Goal: Task Accomplishment & Management: Use online tool/utility

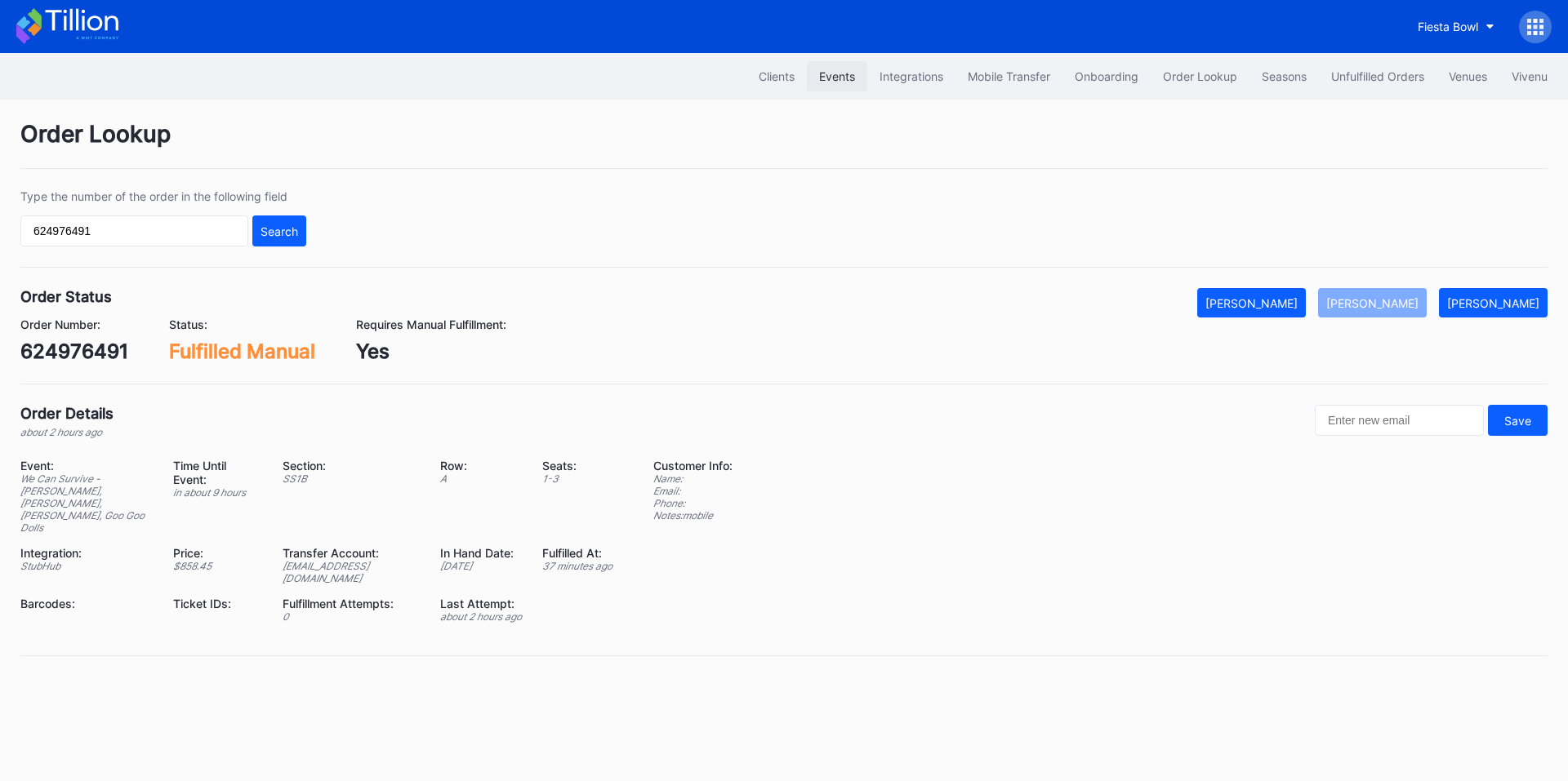
click at [830, 82] on div "Events" at bounding box center [837, 77] width 36 height 14
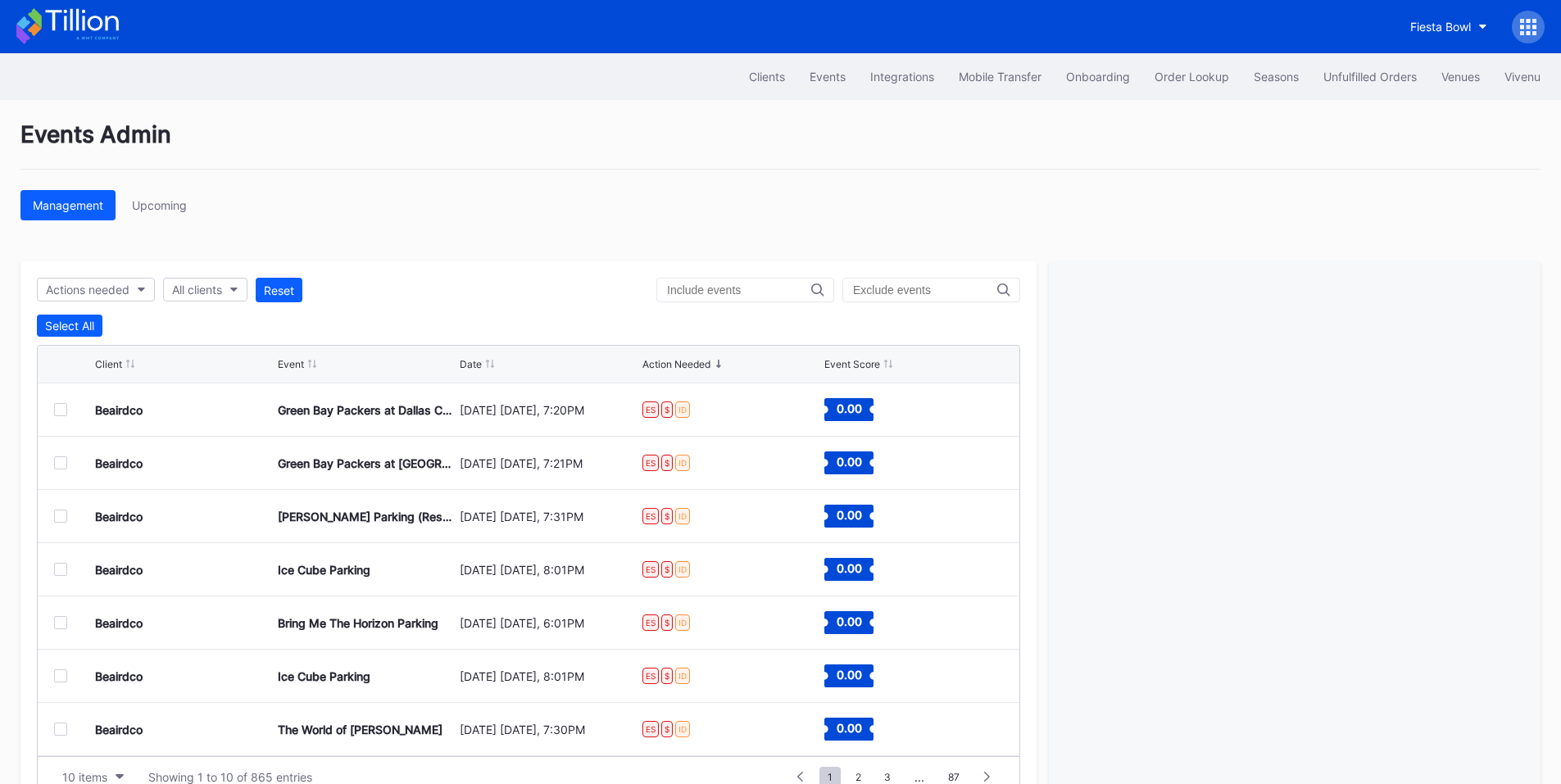
click at [740, 298] on div at bounding box center [745, 291] width 178 height 25
click at [748, 281] on div at bounding box center [745, 291] width 178 height 25
click at [748, 290] on input "text" at bounding box center [738, 290] width 144 height 13
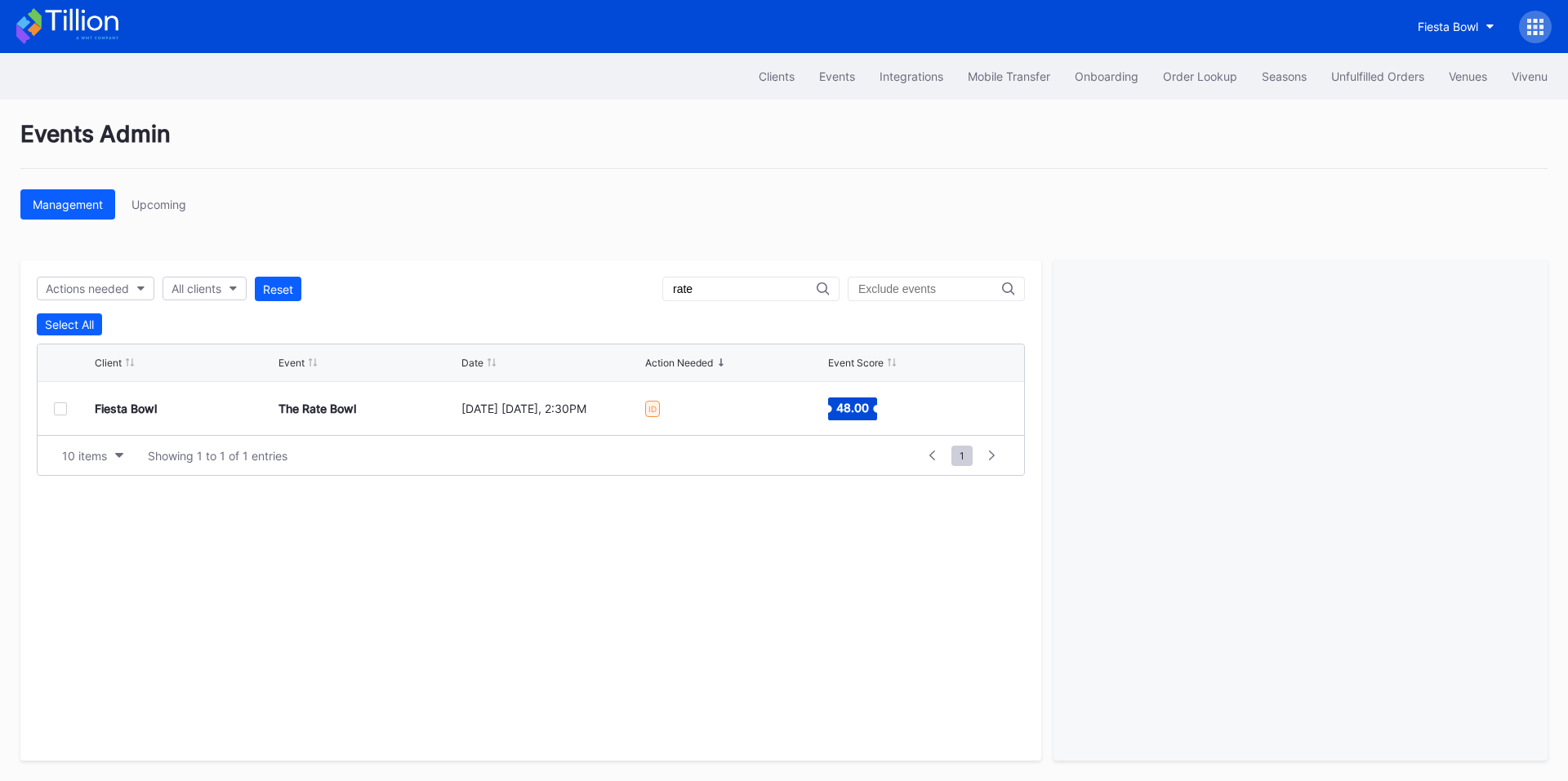
type input "rate"
click at [54, 413] on div at bounding box center [61, 409] width 13 height 13
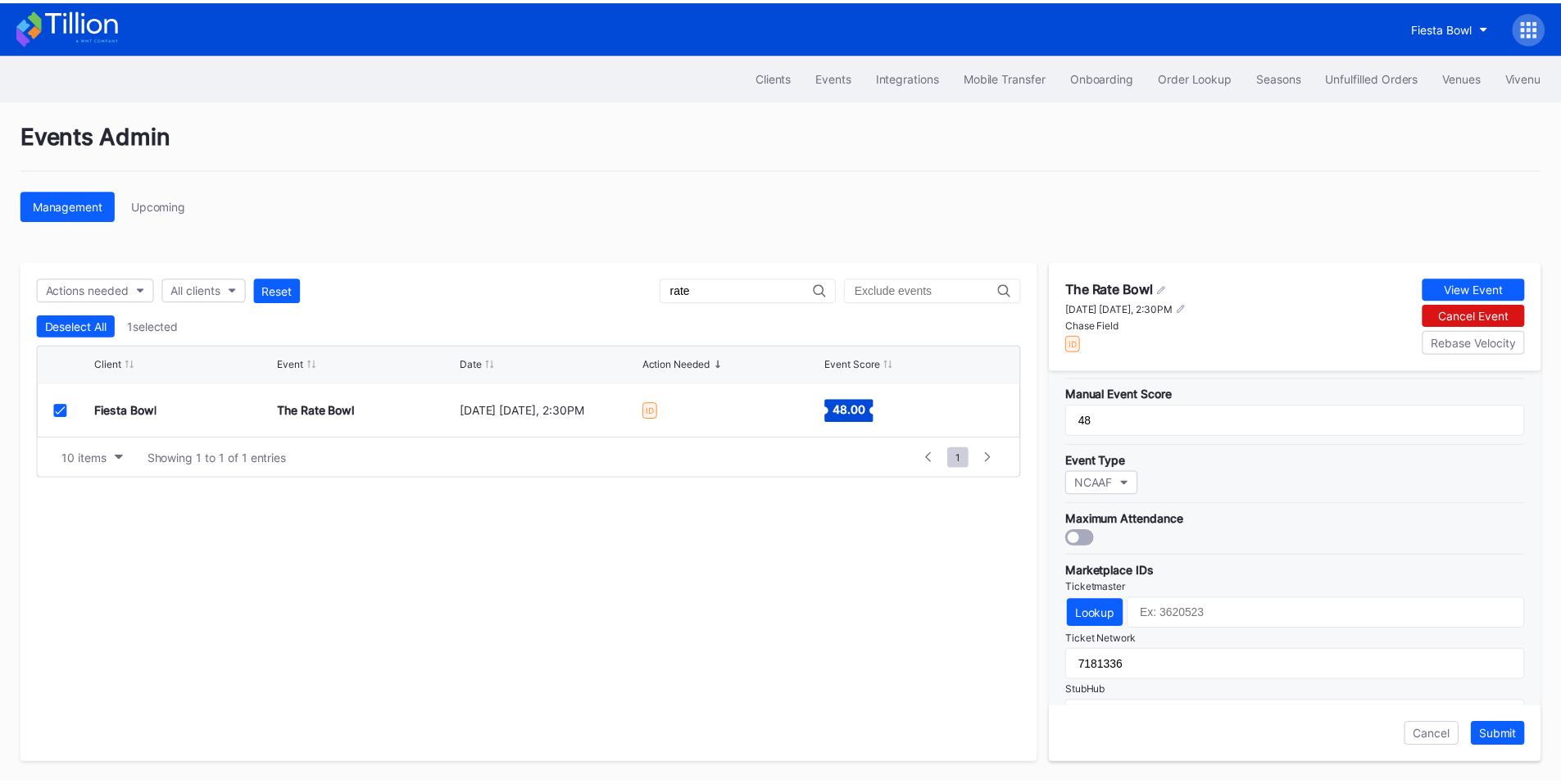
scroll to position [530, 0]
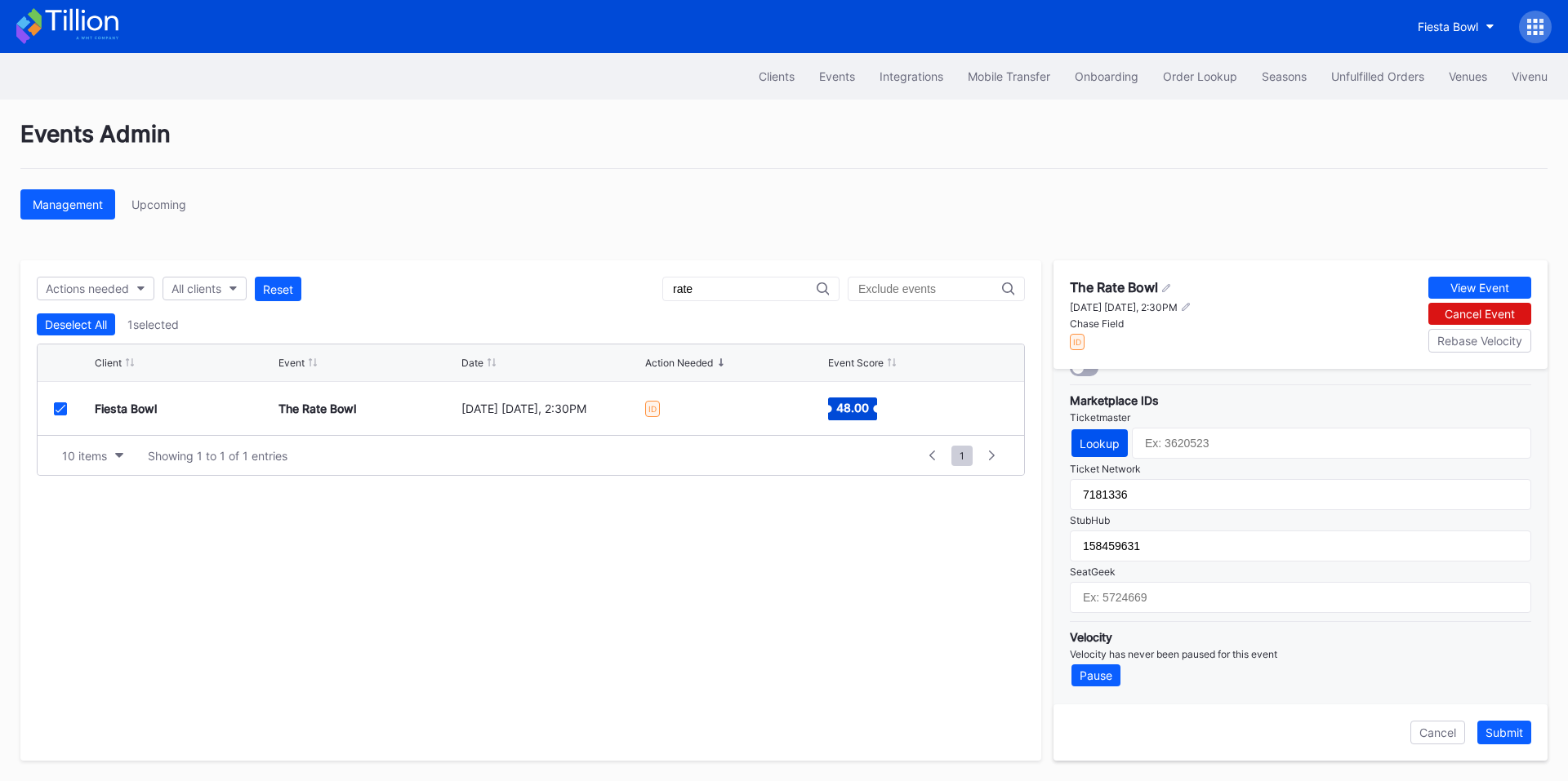
click at [1099, 446] on div "Lookup" at bounding box center [1099, 443] width 40 height 14
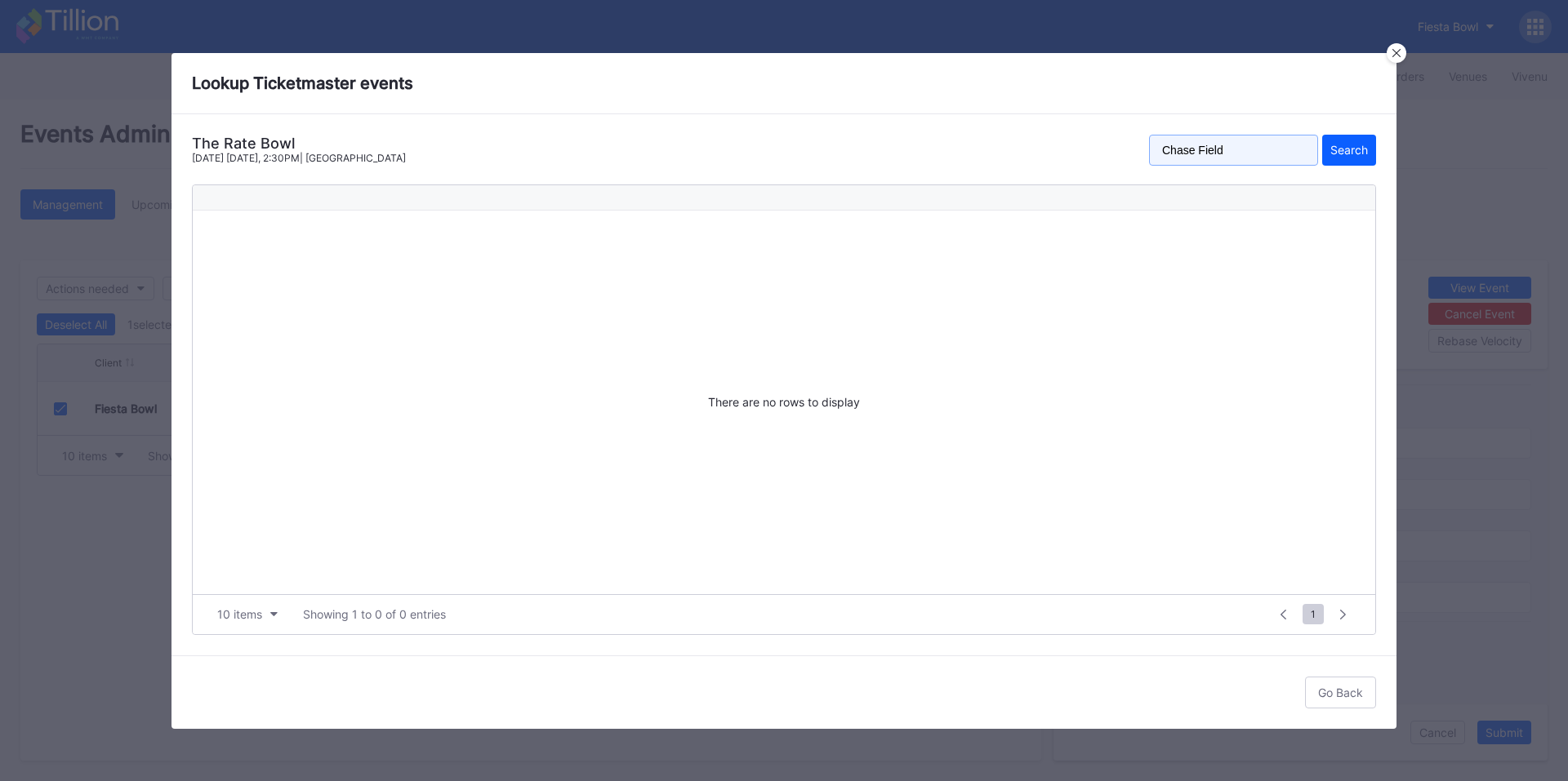
drag, startPoint x: 1245, startPoint y: 152, endPoint x: 991, endPoint y: 142, distance: 254.2
click at [991, 142] on div "The Rate Bowl [DATE] [DATE], 2:30PM | [GEOGRAPHIC_DATA] Search" at bounding box center [783, 155] width 1184 height 42
click at [1322, 134] on button "Search" at bounding box center [1349, 150] width 54 height 31
drag, startPoint x: 1242, startPoint y: 138, endPoint x: 1054, endPoint y: 135, distance: 188.0
click at [1054, 135] on div "The Rate Bowl [DATE] [DATE], 2:30PM | Chase Field rate bowl Search" at bounding box center [783, 155] width 1184 height 42
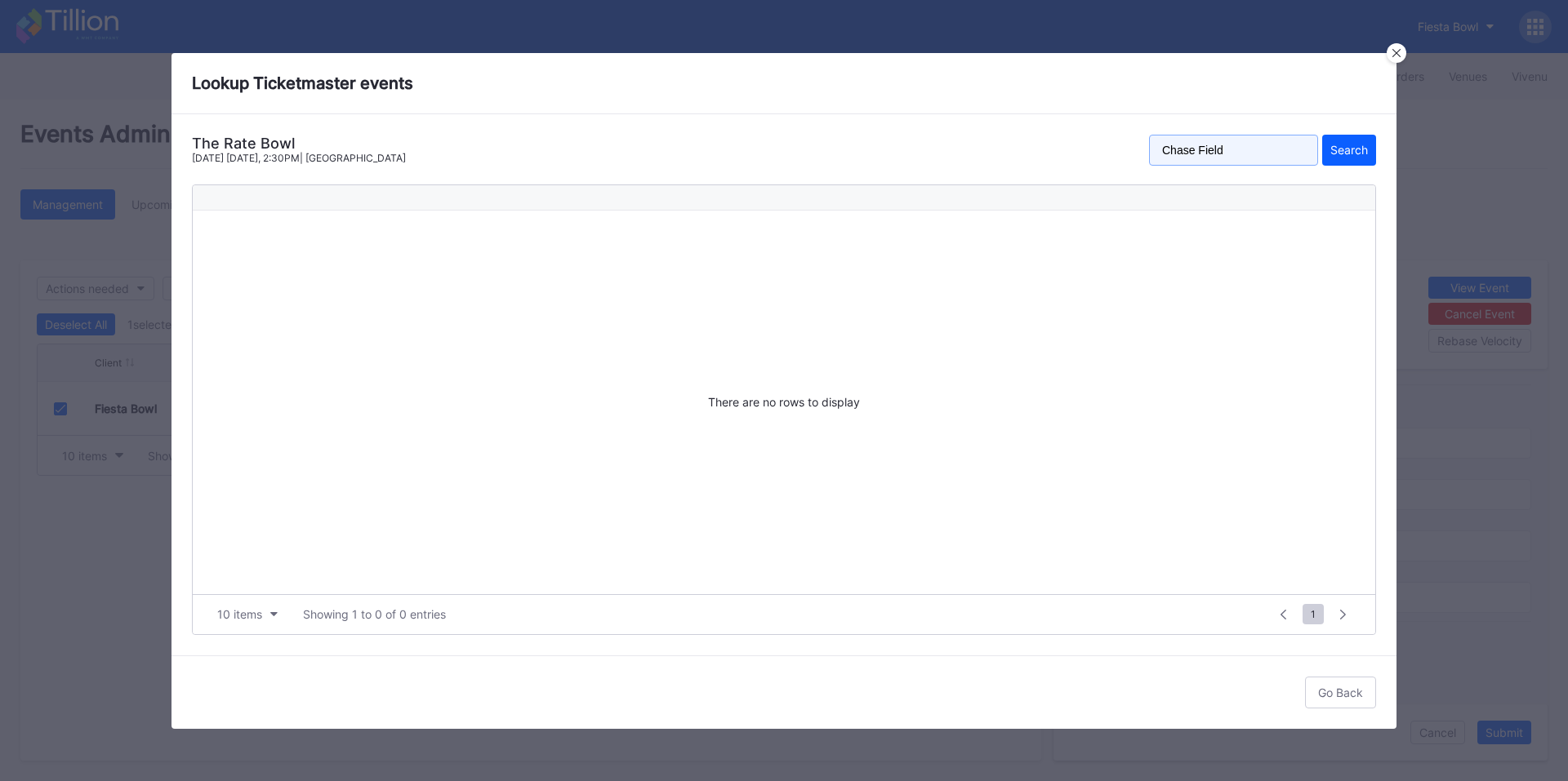
click at [1322, 134] on button "Search" at bounding box center [1349, 150] width 54 height 31
click at [1355, 148] on div "Search" at bounding box center [1349, 150] width 37 height 14
drag, startPoint x: 1250, startPoint y: 155, endPoint x: 1034, endPoint y: 142, distance: 216.4
click at [1035, 142] on div "The Rate Bowl [DATE] [DATE], 2:30PM | [GEOGRAPHIC_DATA] Search" at bounding box center [783, 155] width 1184 height 42
type input "The Rate Bowl"
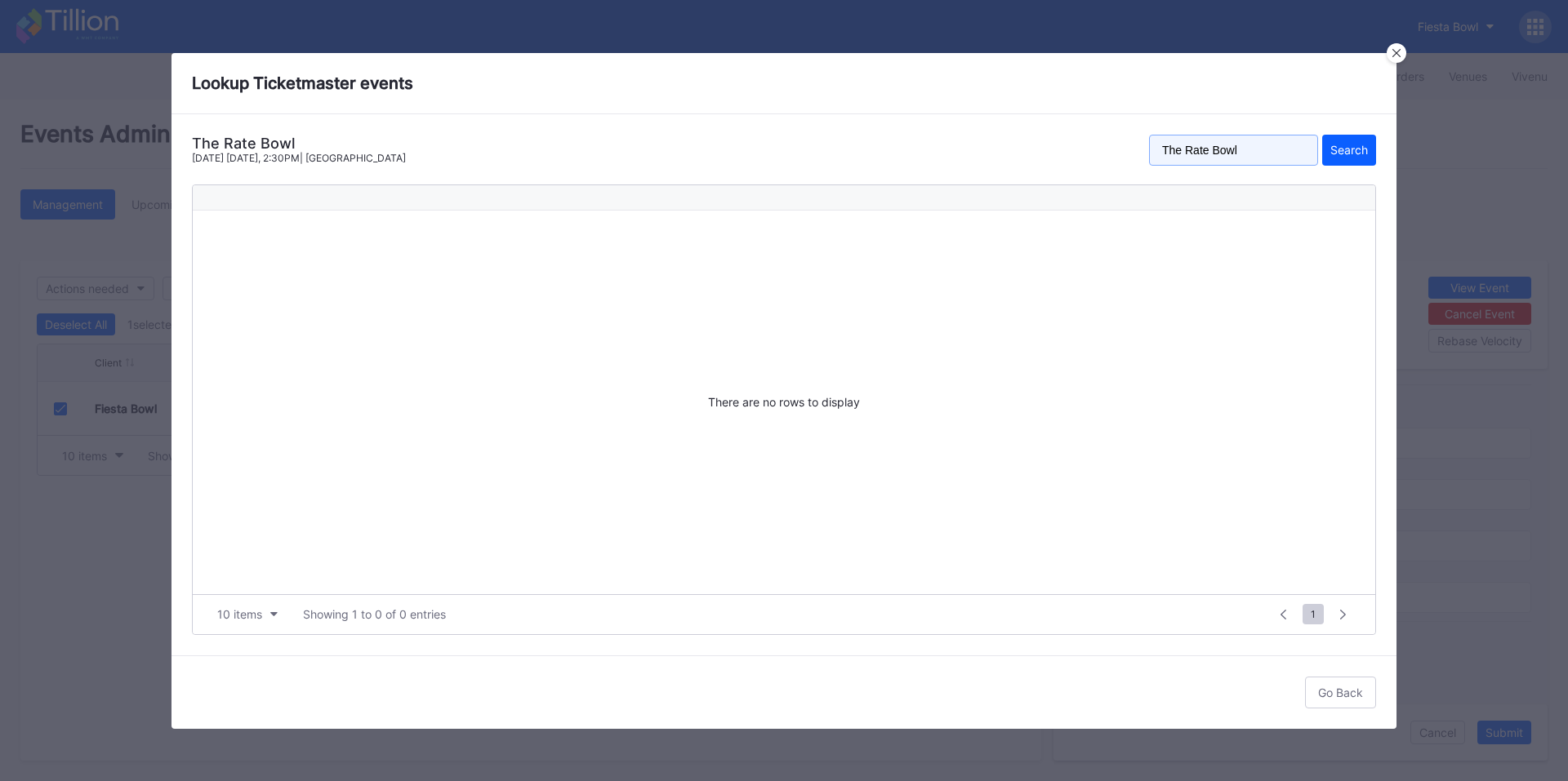
click at [1322, 134] on button "Search" at bounding box center [1349, 150] width 54 height 31
click at [1396, 53] on icon at bounding box center [1396, 52] width 8 height 8
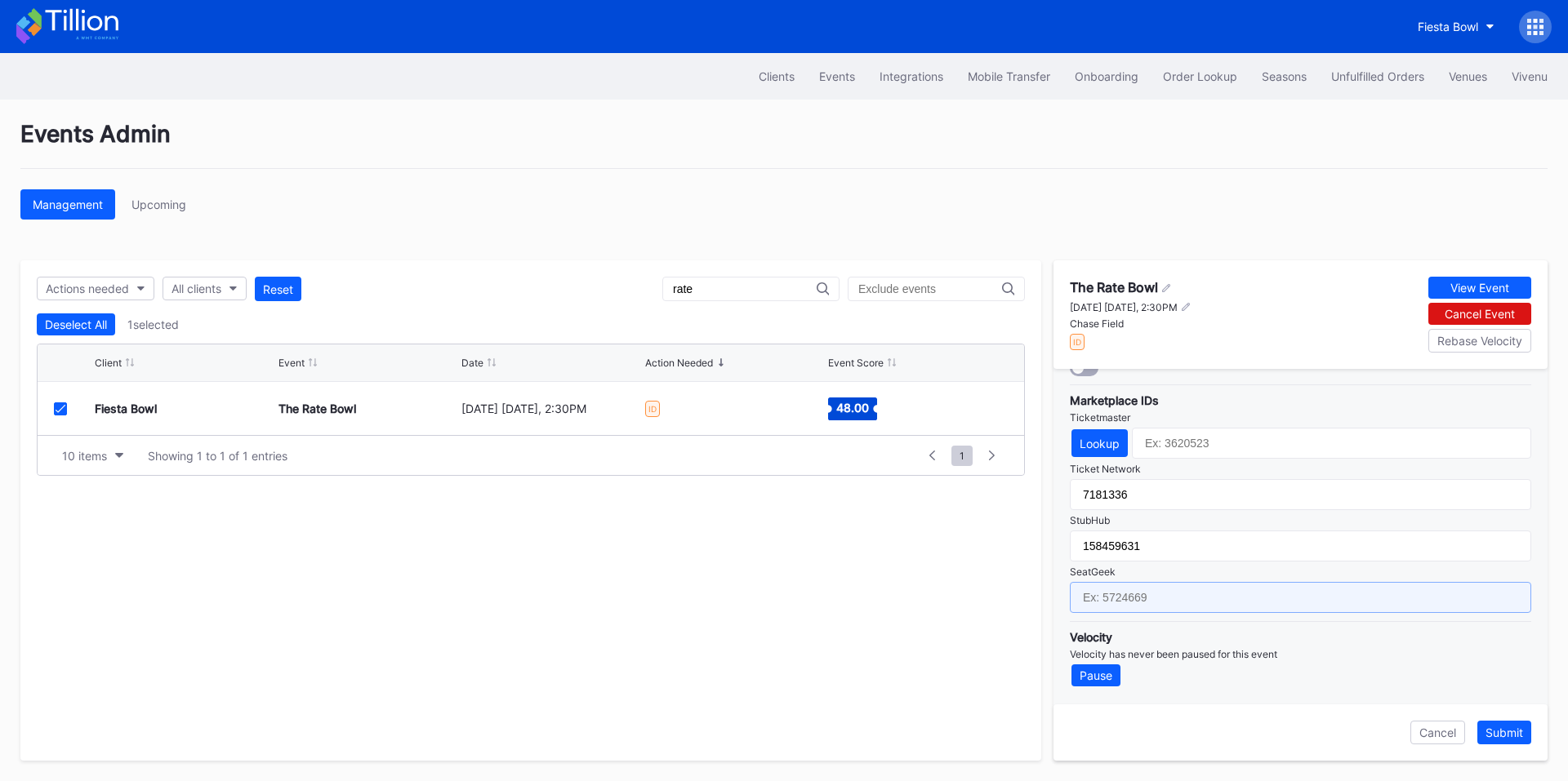
click at [1140, 589] on input "text" at bounding box center [1301, 598] width 461 height 31
paste input "17406902"
type input "17406902"
click at [1510, 733] on div "Submit" at bounding box center [1504, 733] width 37 height 14
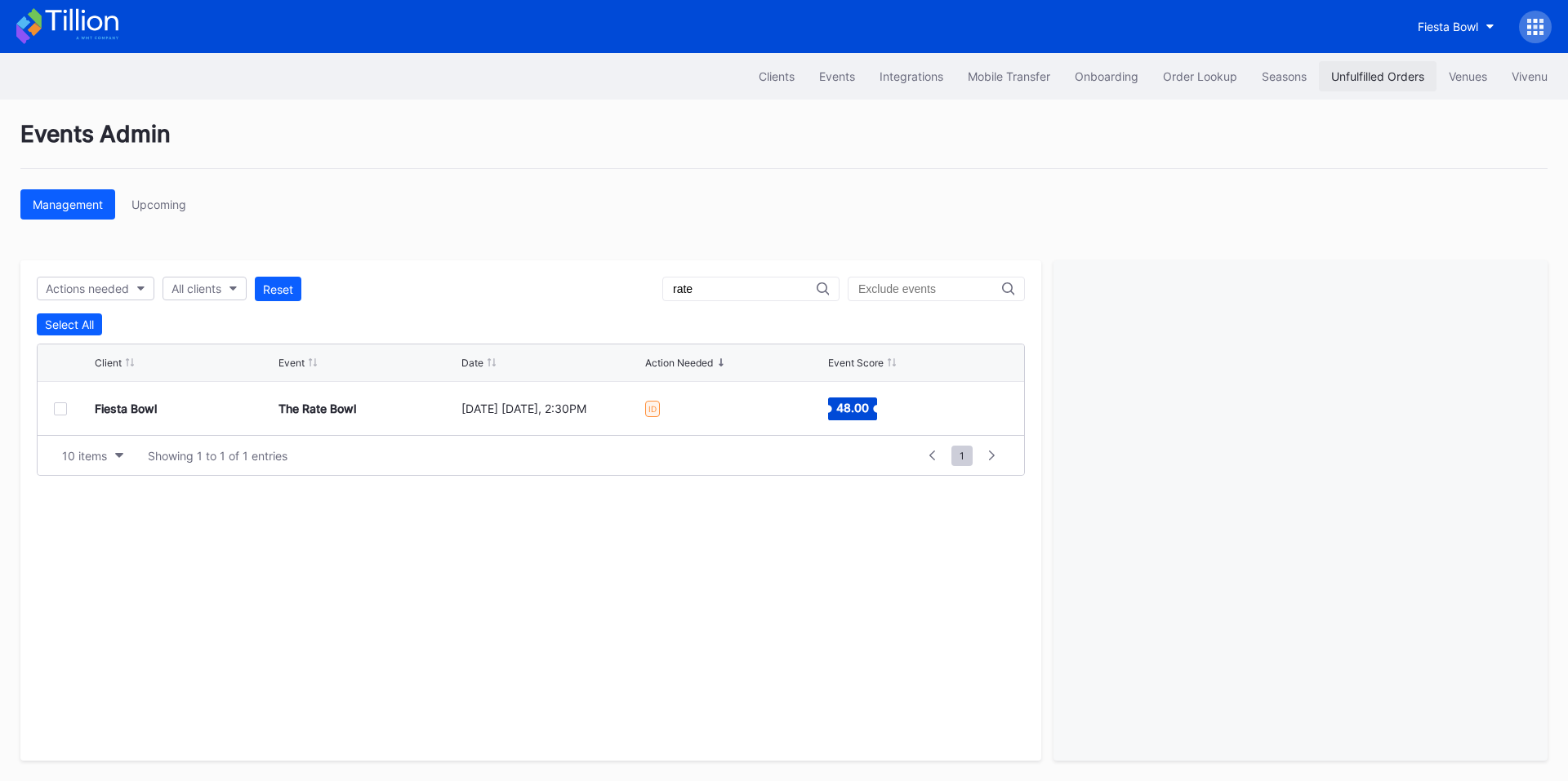
click at [1361, 73] on div "Unfulfilled Orders" at bounding box center [1377, 77] width 94 height 14
